Goal: Information Seeking & Learning: Learn about a topic

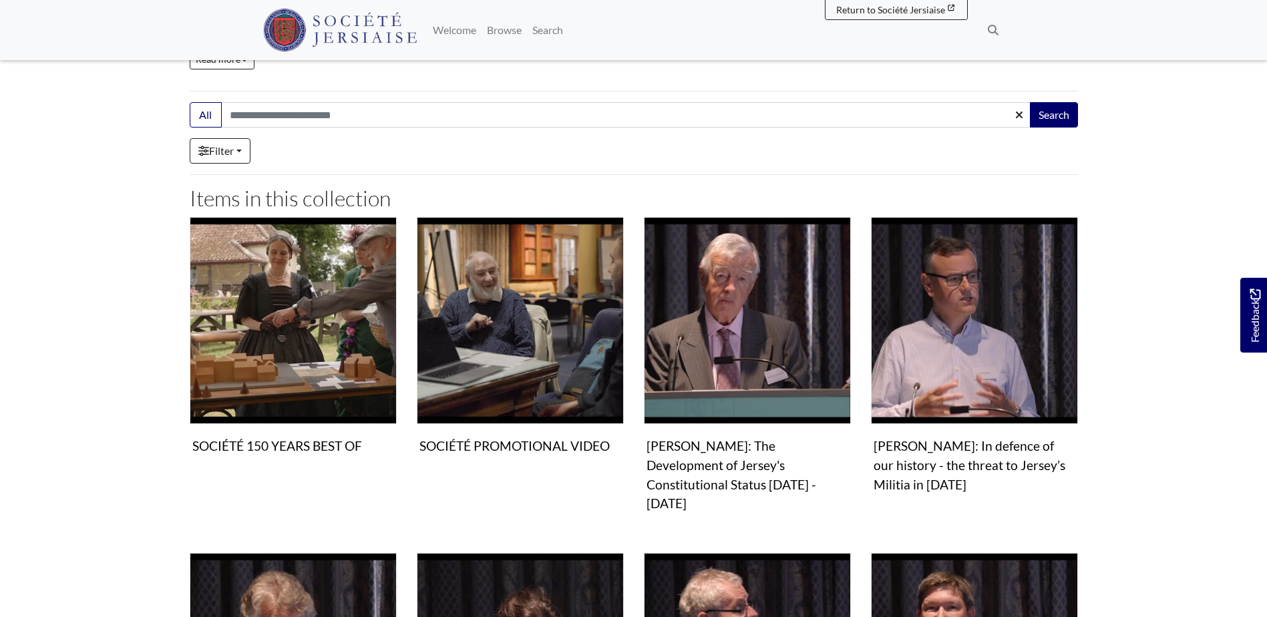
scroll to position [401, 0]
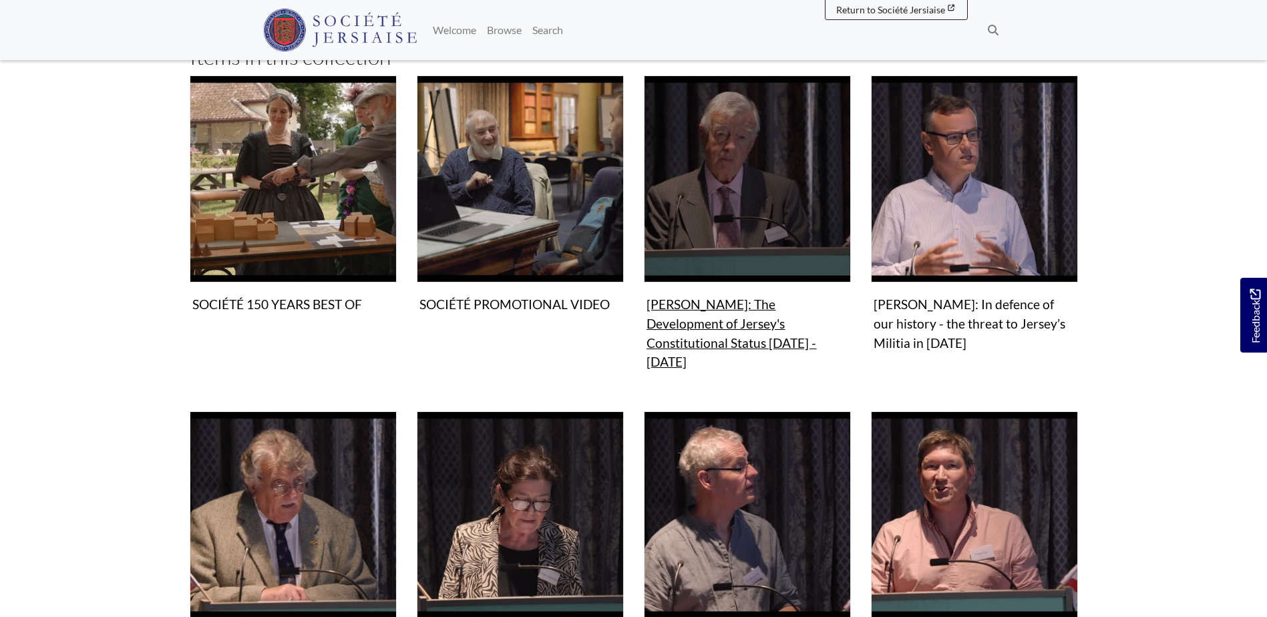
click at [726, 305] on figure "Video & audio Philip Bailhache: The Development of Jersey's Constitutional Stat…" at bounding box center [747, 225] width 207 height 300
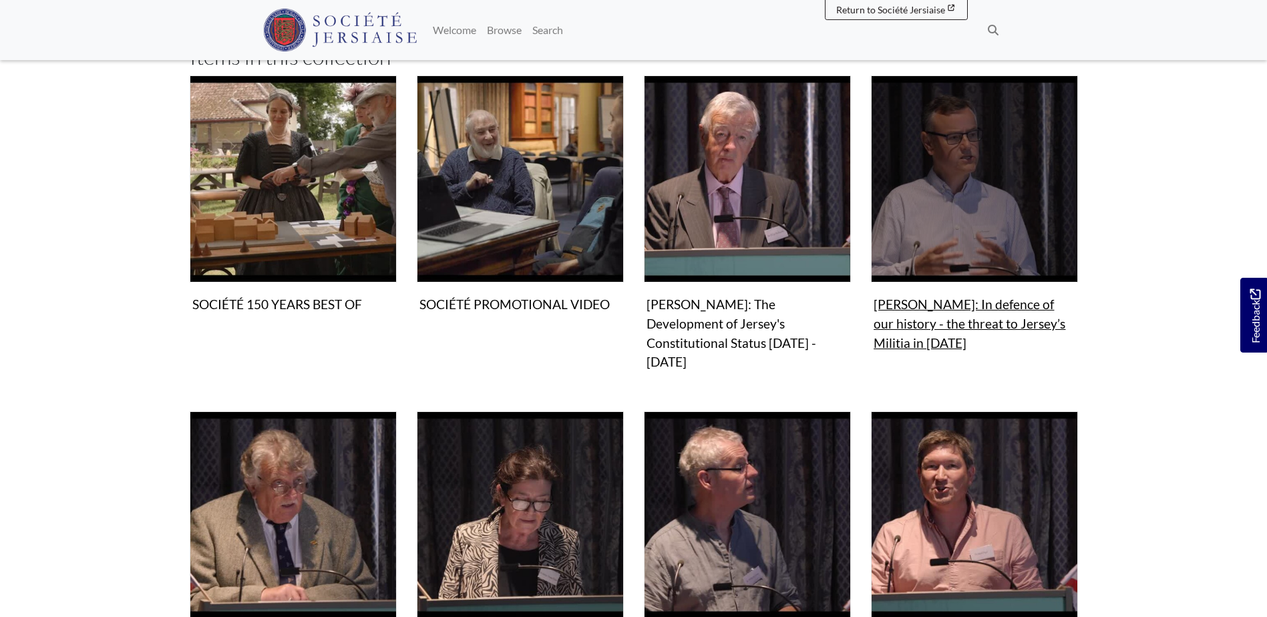
click at [958, 309] on figure "Video & audio Ian Ronayne: In defence of our history - the threat to Jersey’s M…" at bounding box center [974, 215] width 207 height 281
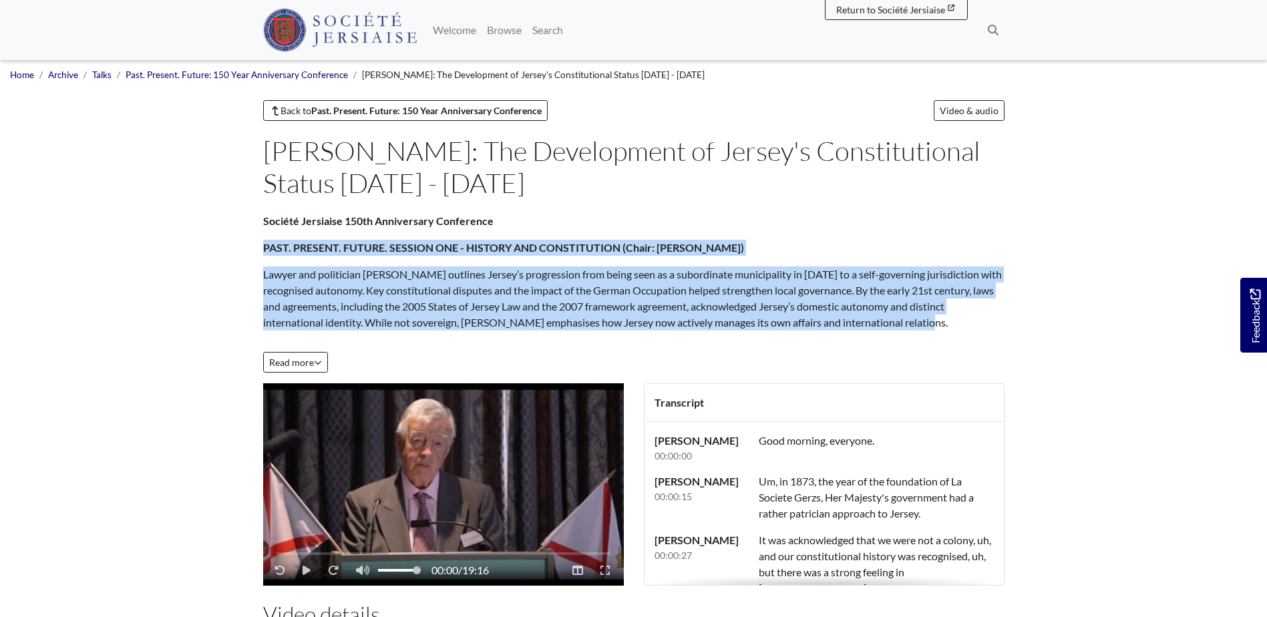
drag, startPoint x: 264, startPoint y: 248, endPoint x: 952, endPoint y: 317, distance: 691.3
click at [952, 317] on div "Société Jersiaise 150th Anniversary Conference PAST. PRESENT. FUTURE. SESSION O…" at bounding box center [633, 336] width 741 height 246
drag, startPoint x: 952, startPoint y: 317, endPoint x: 872, endPoint y: 295, distance: 83.8
copy div "PAST. PRESENT. FUTURE. SESSION ONE - HISTORY AND CONSTITUTION (Chair: [PERSON_N…"
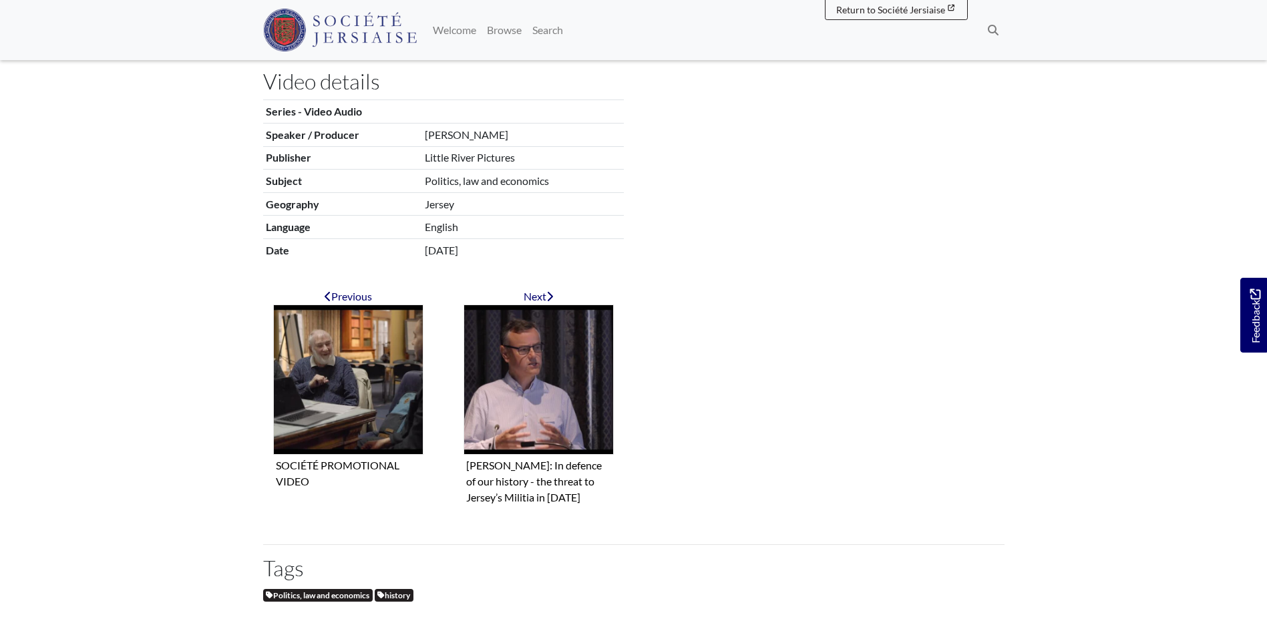
scroll to position [534, 0]
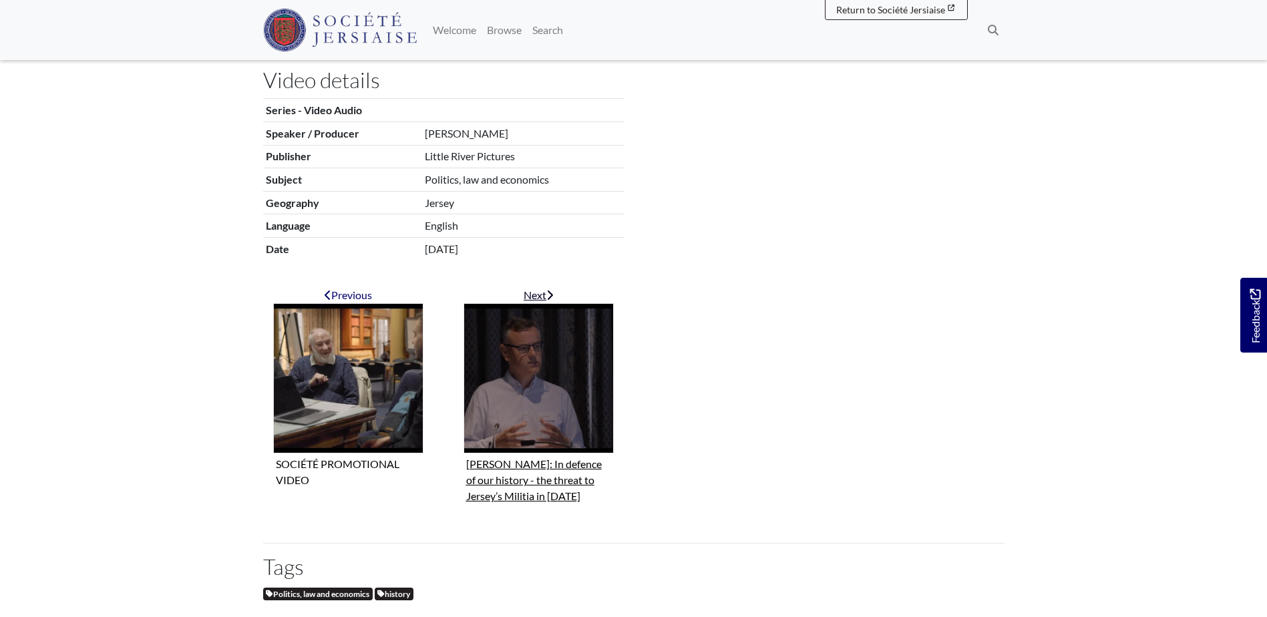
click at [530, 467] on figure "[PERSON_NAME]: In defence of our history - the threat to Jersey’s Militia in [D…" at bounding box center [538, 405] width 150 height 204
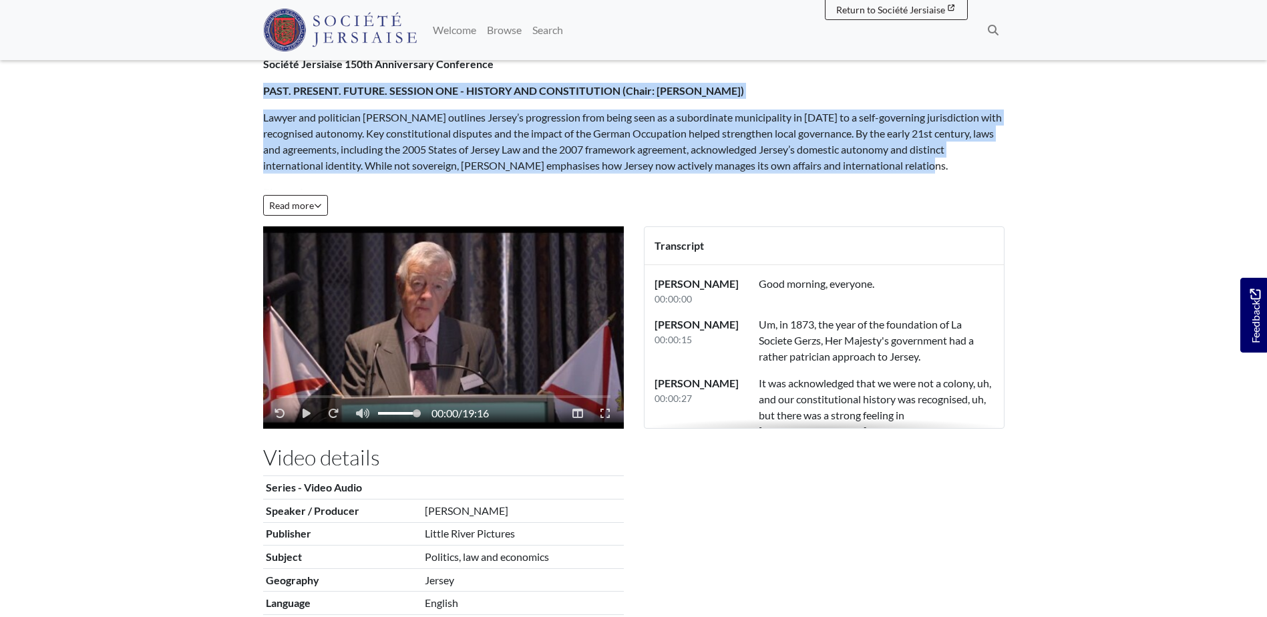
scroll to position [134, 0]
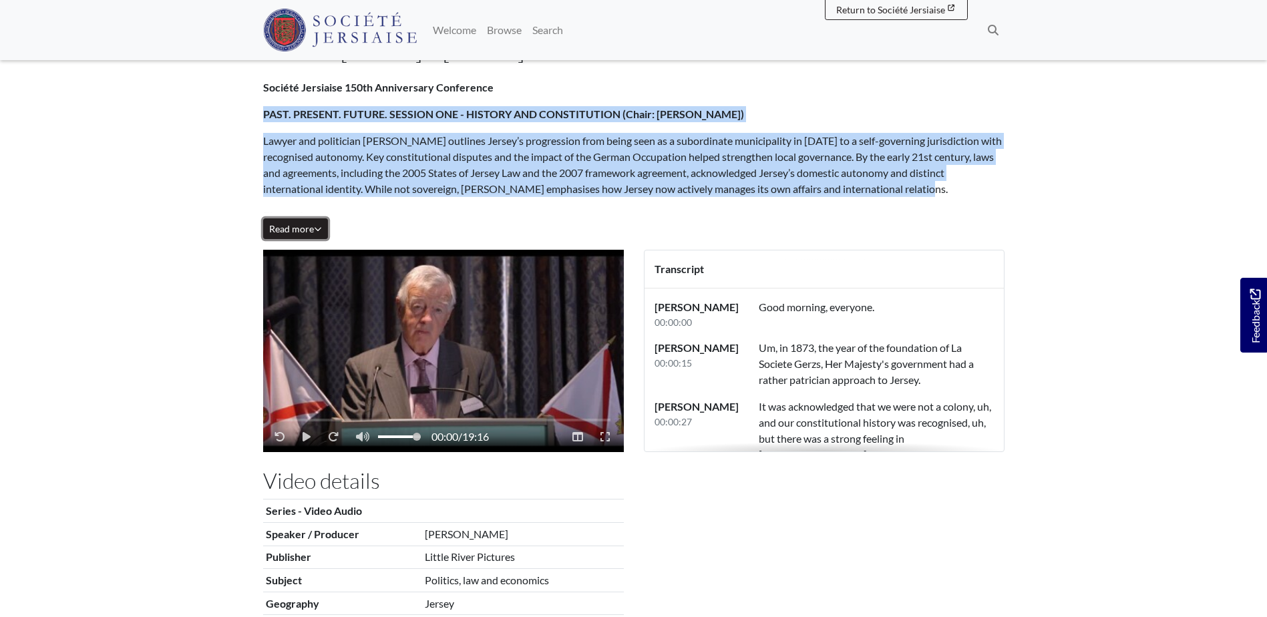
click at [283, 225] on span "Read more" at bounding box center [295, 228] width 53 height 11
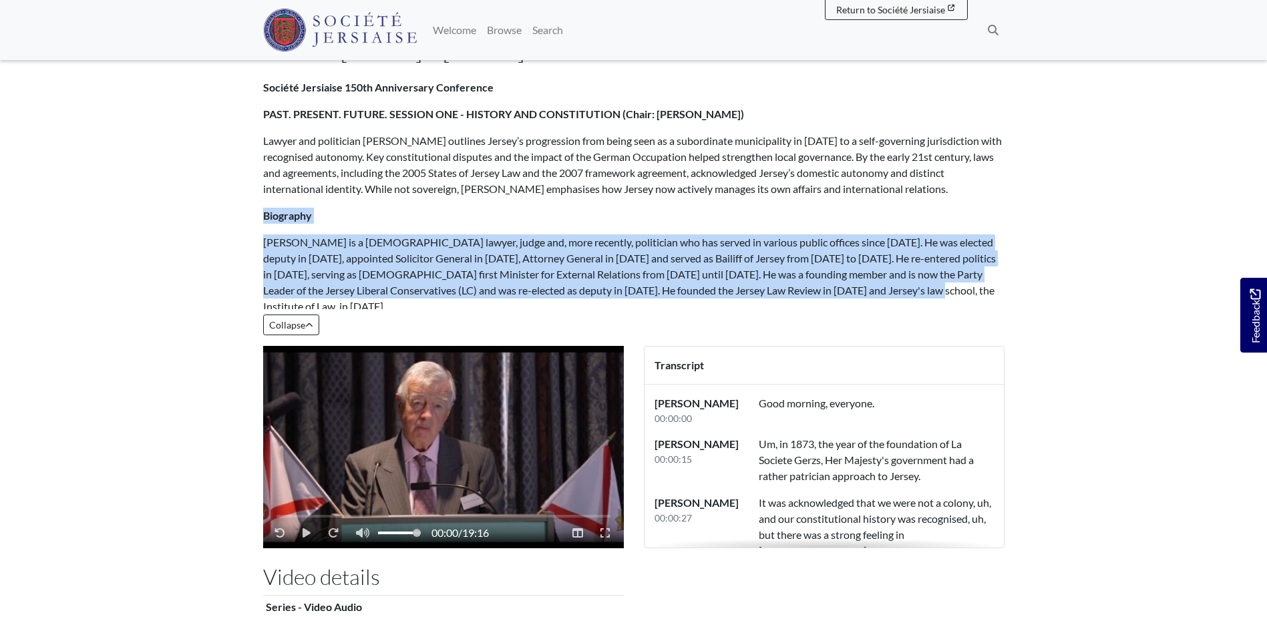
drag, startPoint x: 910, startPoint y: 289, endPoint x: 259, endPoint y: 212, distance: 655.7
click at [259, 212] on div "Société Jersiaise 150th Anniversary Conference PAST. PRESENT. FUTURE. SESSION O…" at bounding box center [633, 212] width 761 height 266
drag, startPoint x: 259, startPoint y: 212, endPoint x: 281, endPoint y: 214, distance: 22.2
copy div "Biography Sir Philip Bailhache is a Jersey lawyer, judge and, more recently, po…"
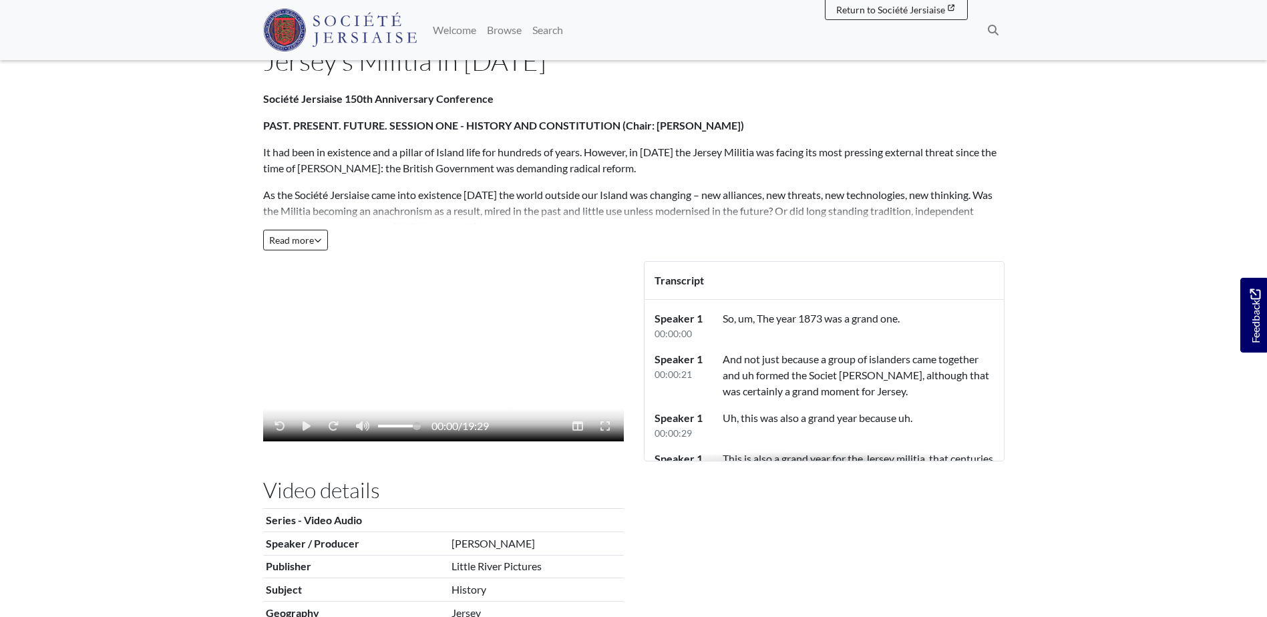
scroll to position [134, 0]
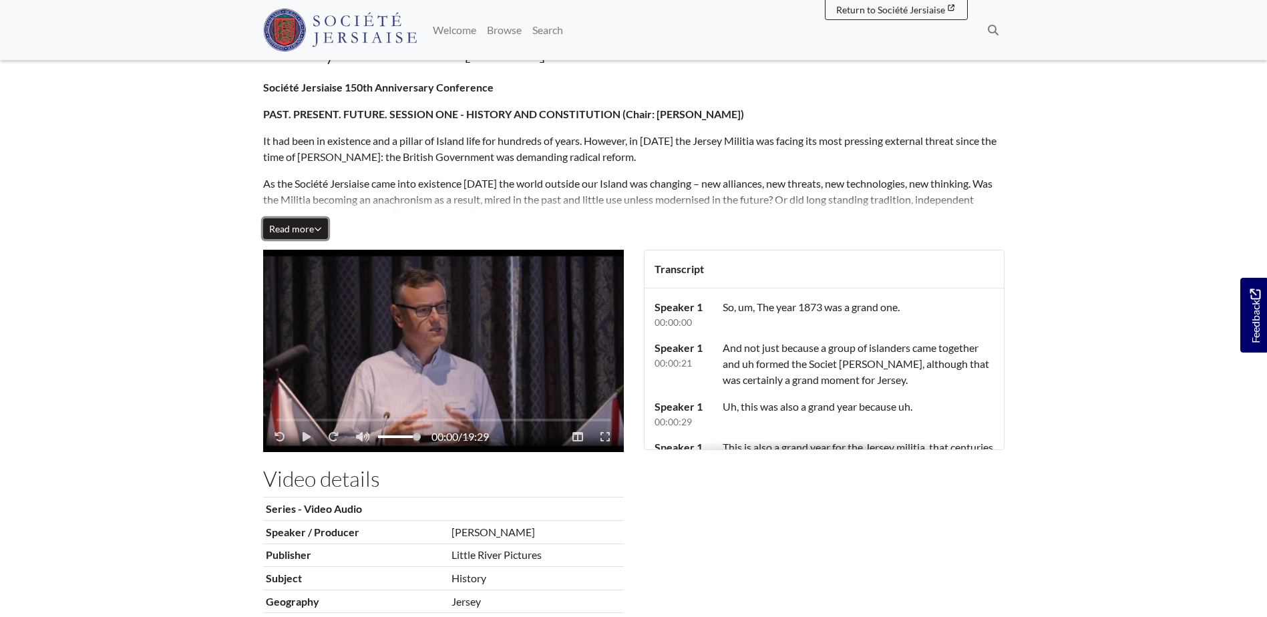
click at [295, 232] on span "Read more" at bounding box center [295, 228] width 53 height 11
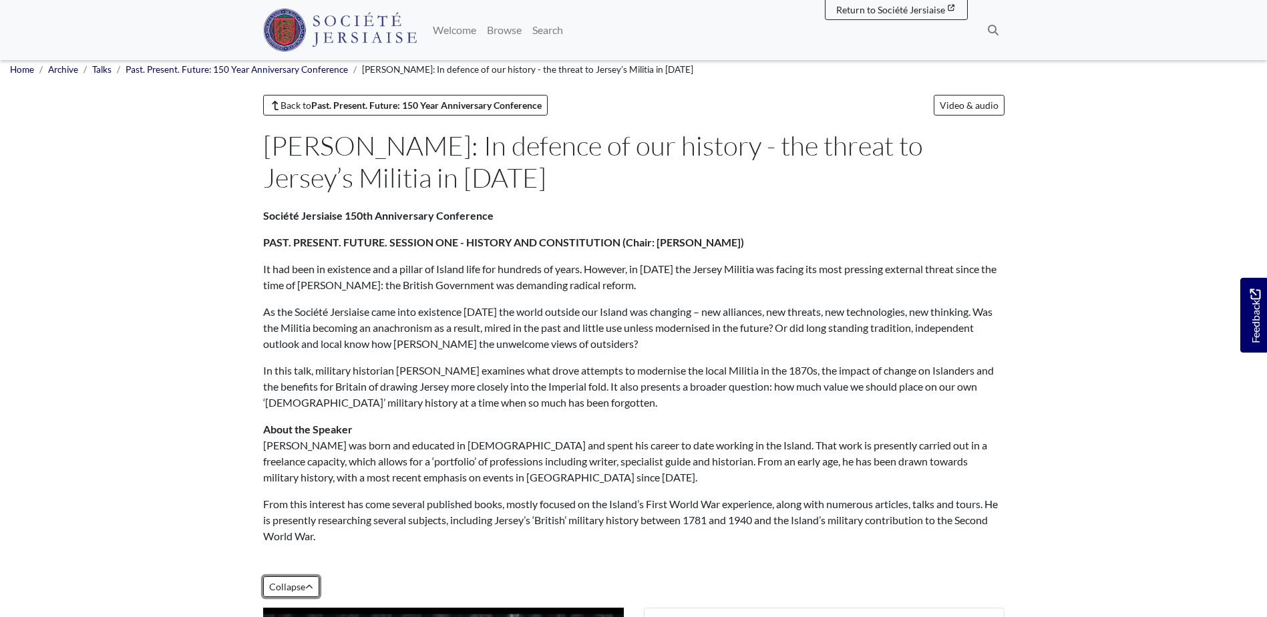
scroll to position [0, 0]
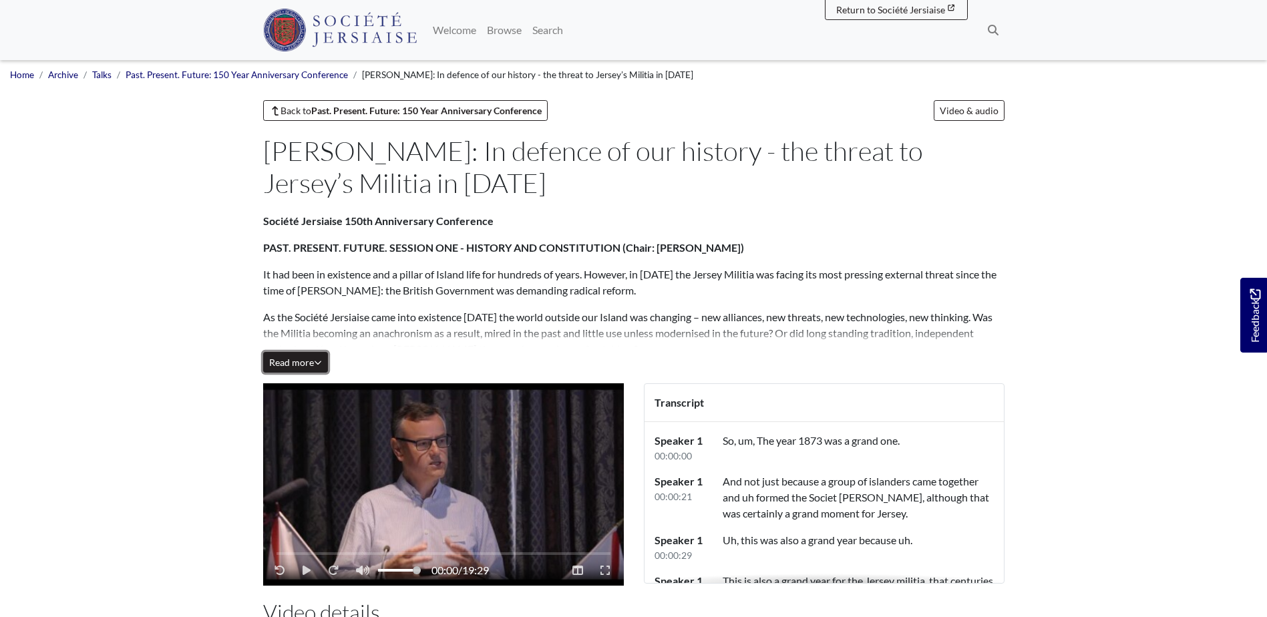
click at [318, 363] on icon "Read all of the content" at bounding box center [318, 363] width 7 height 4
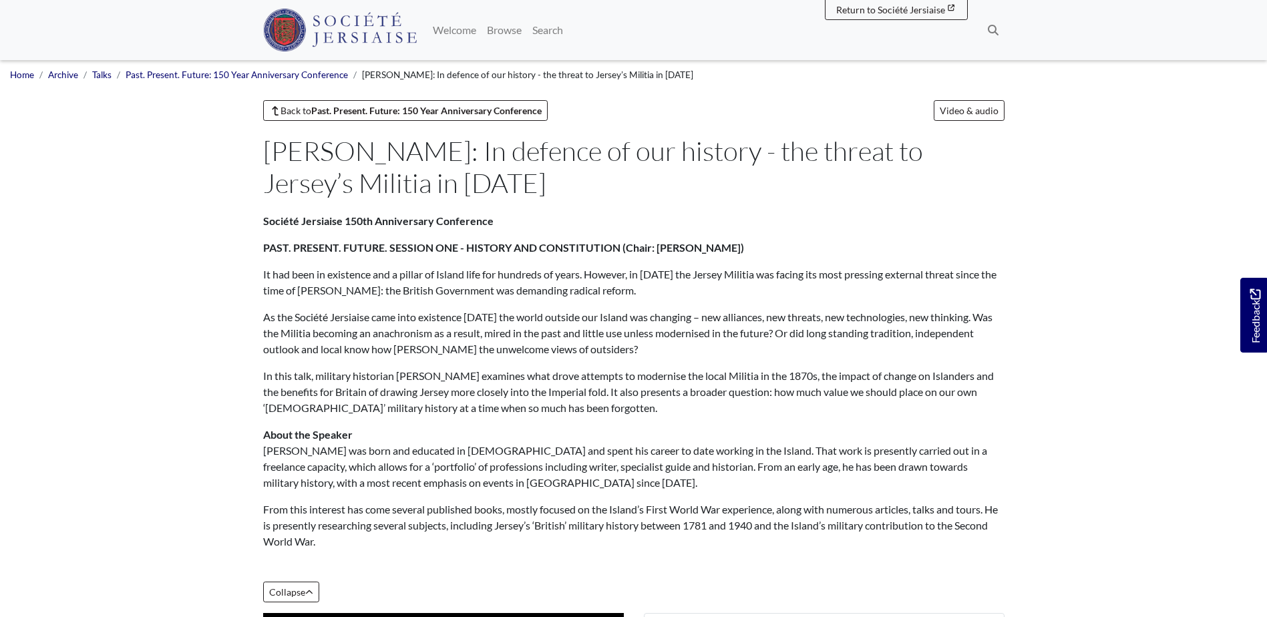
click at [259, 248] on div "Société Jersiaise 150th Anniversary Conference PAST. PRESENT. FUTURE. SESSION O…" at bounding box center [633, 413] width 761 height 400
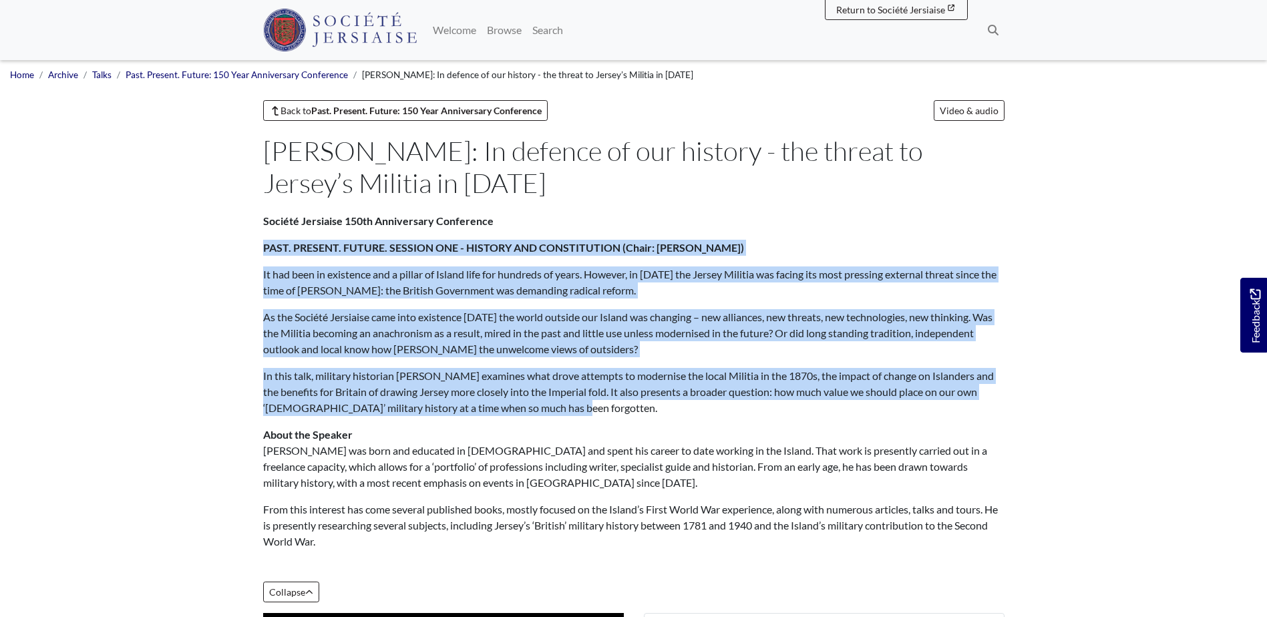
drag, startPoint x: 262, startPoint y: 249, endPoint x: 571, endPoint y: 413, distance: 349.3
click at [571, 413] on div "Société Jersiaise 150th Anniversary Conference PAST. PRESENT. FUTURE. SESSION O…" at bounding box center [633, 394] width 741 height 363
drag, startPoint x: 571, startPoint y: 413, endPoint x: 526, endPoint y: 395, distance: 48.6
copy div "LORE. IPSUMDO. SITAME. CONSECT ADI - ELITSED DOE TEMPORINCIDI (Utlab: Etdolor M…"
